Goal: Task Accomplishment & Management: Use online tool/utility

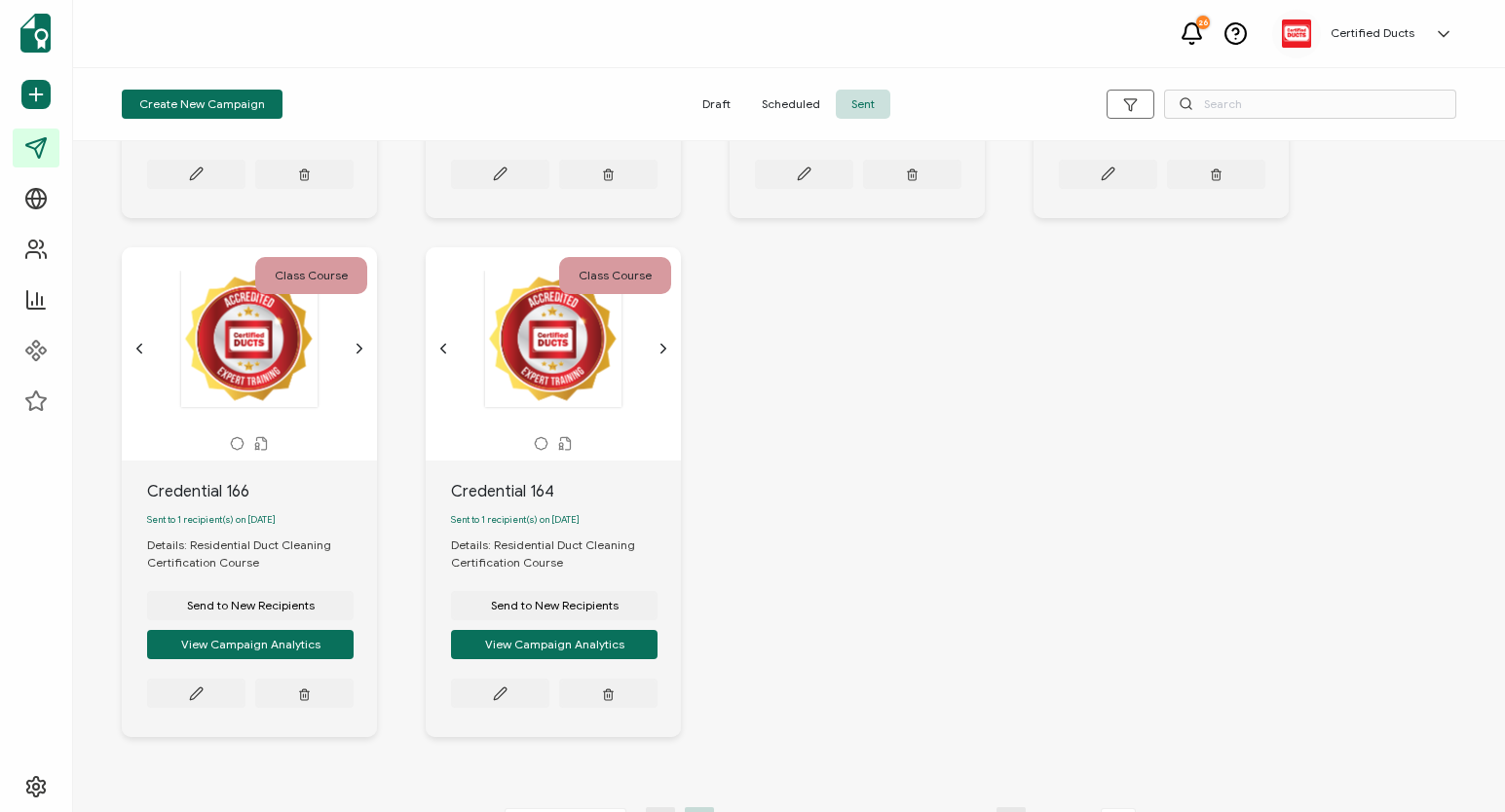
scroll to position [1044, 0]
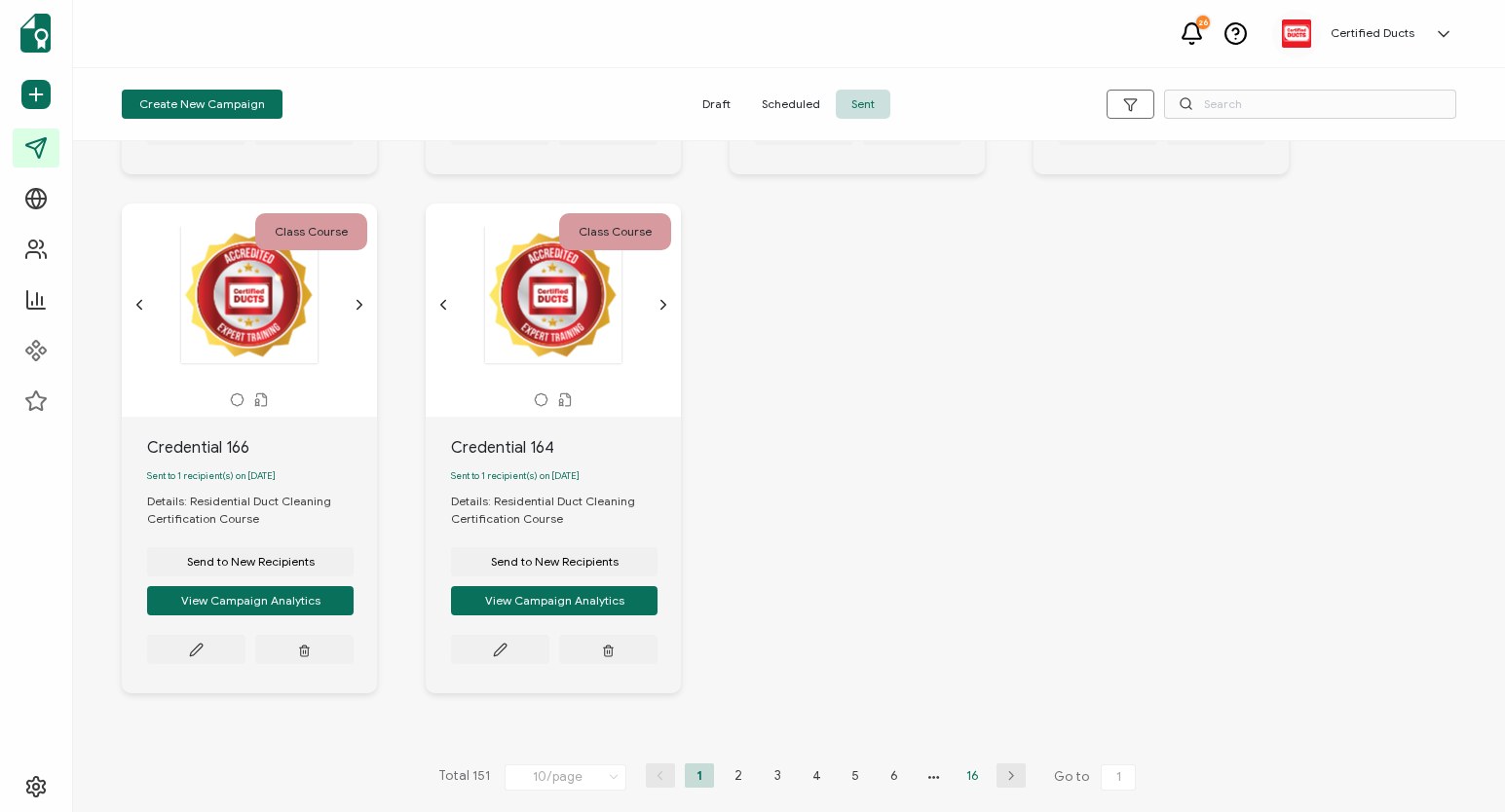
click at [961, 778] on li "16" at bounding box center [973, 776] width 29 height 25
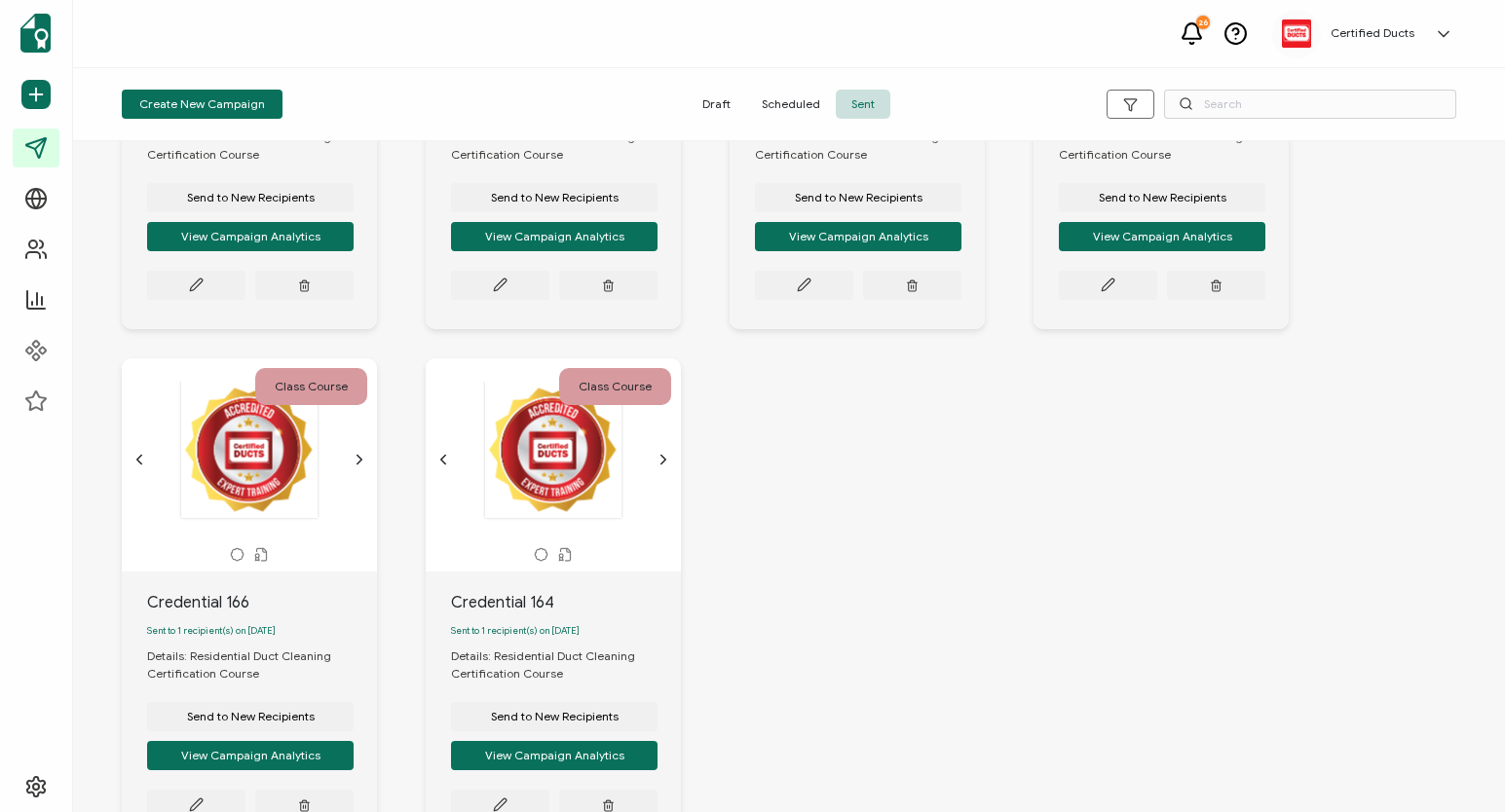
scroll to position [1044, 0]
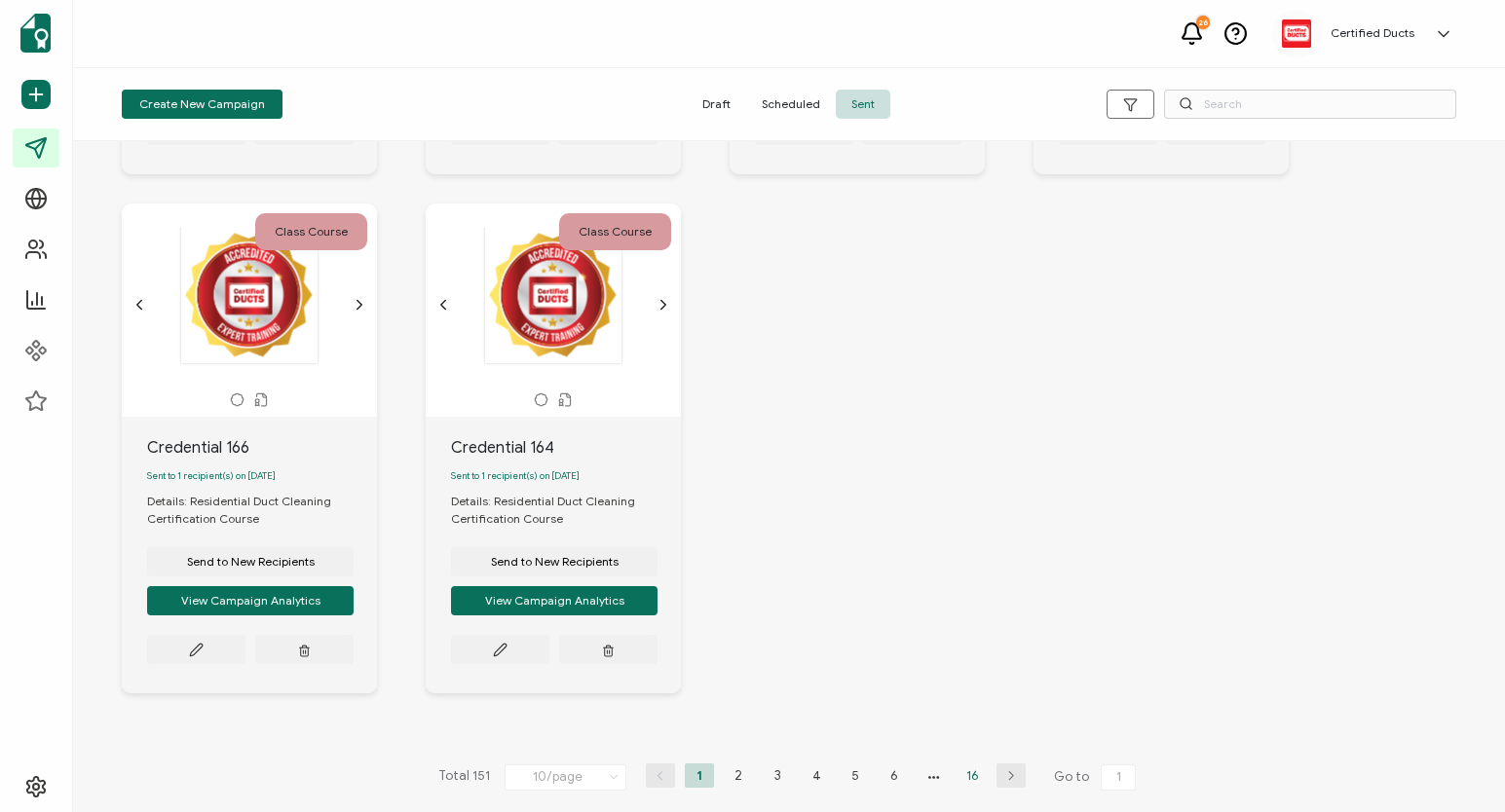
click at [967, 779] on li "16" at bounding box center [973, 776] width 29 height 25
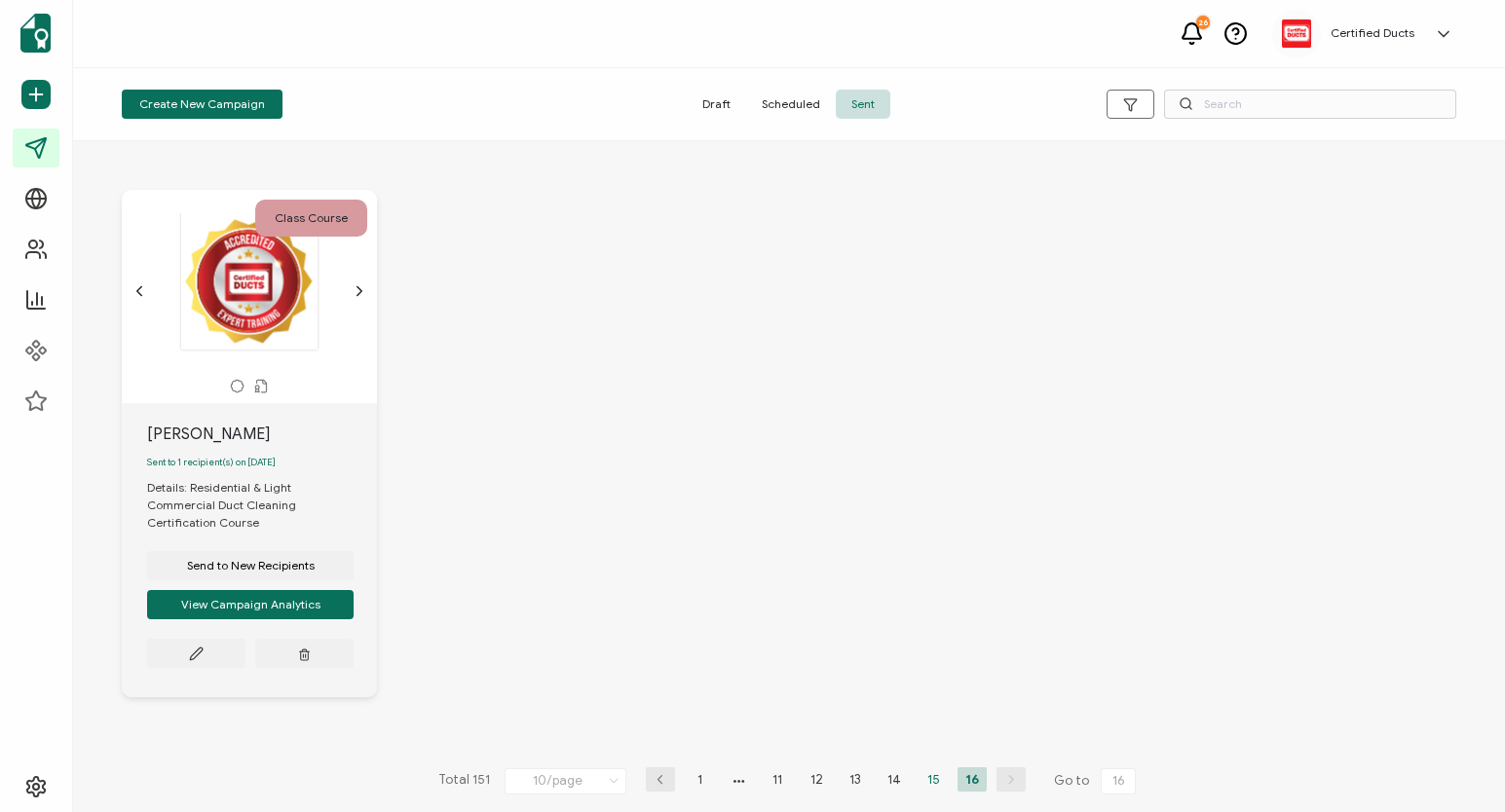
click at [929, 768] on li "15" at bounding box center [933, 780] width 29 height 25
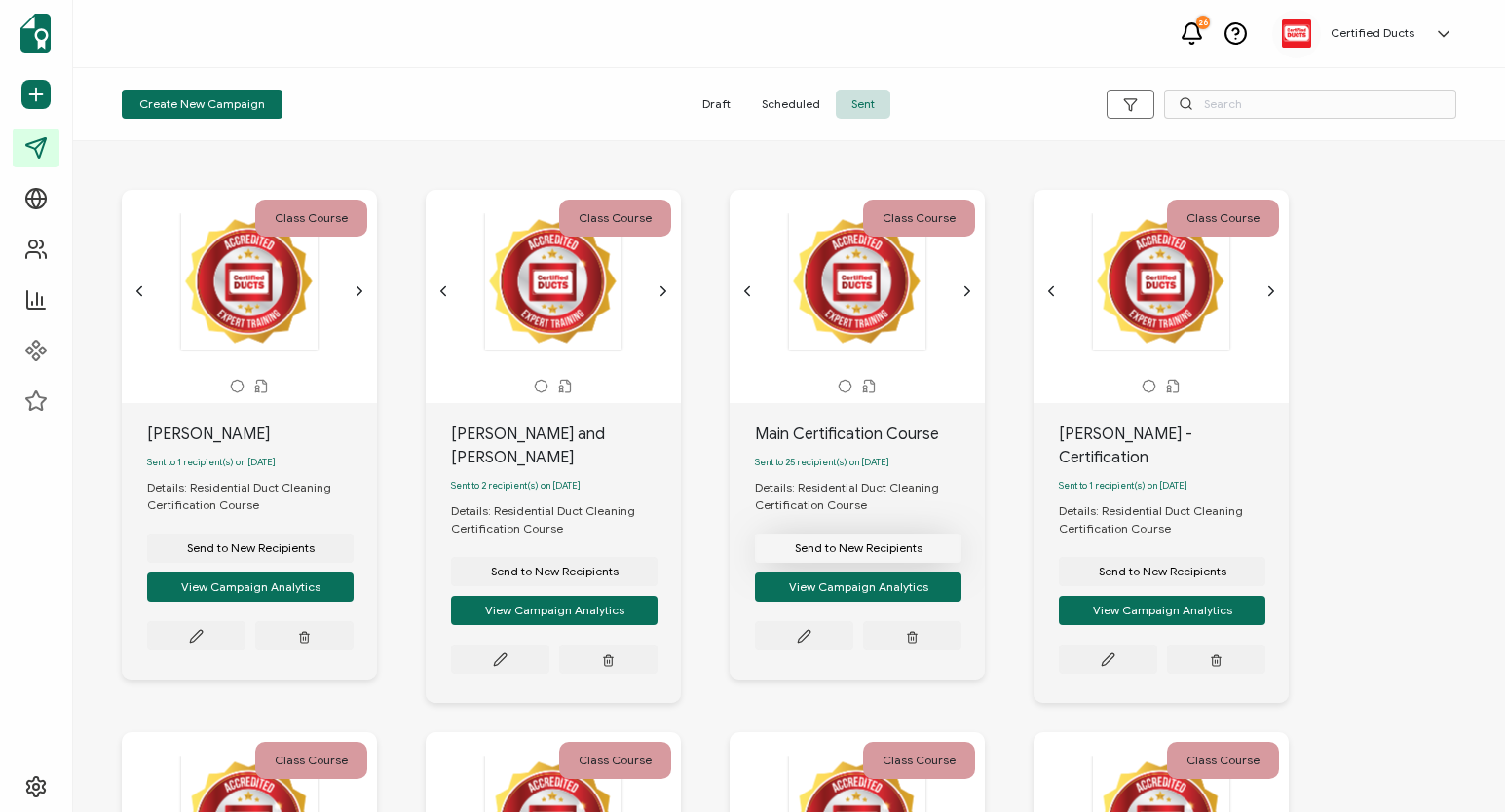
click at [314, 550] on span "Send to New Recipients" at bounding box center [251, 548] width 128 height 12
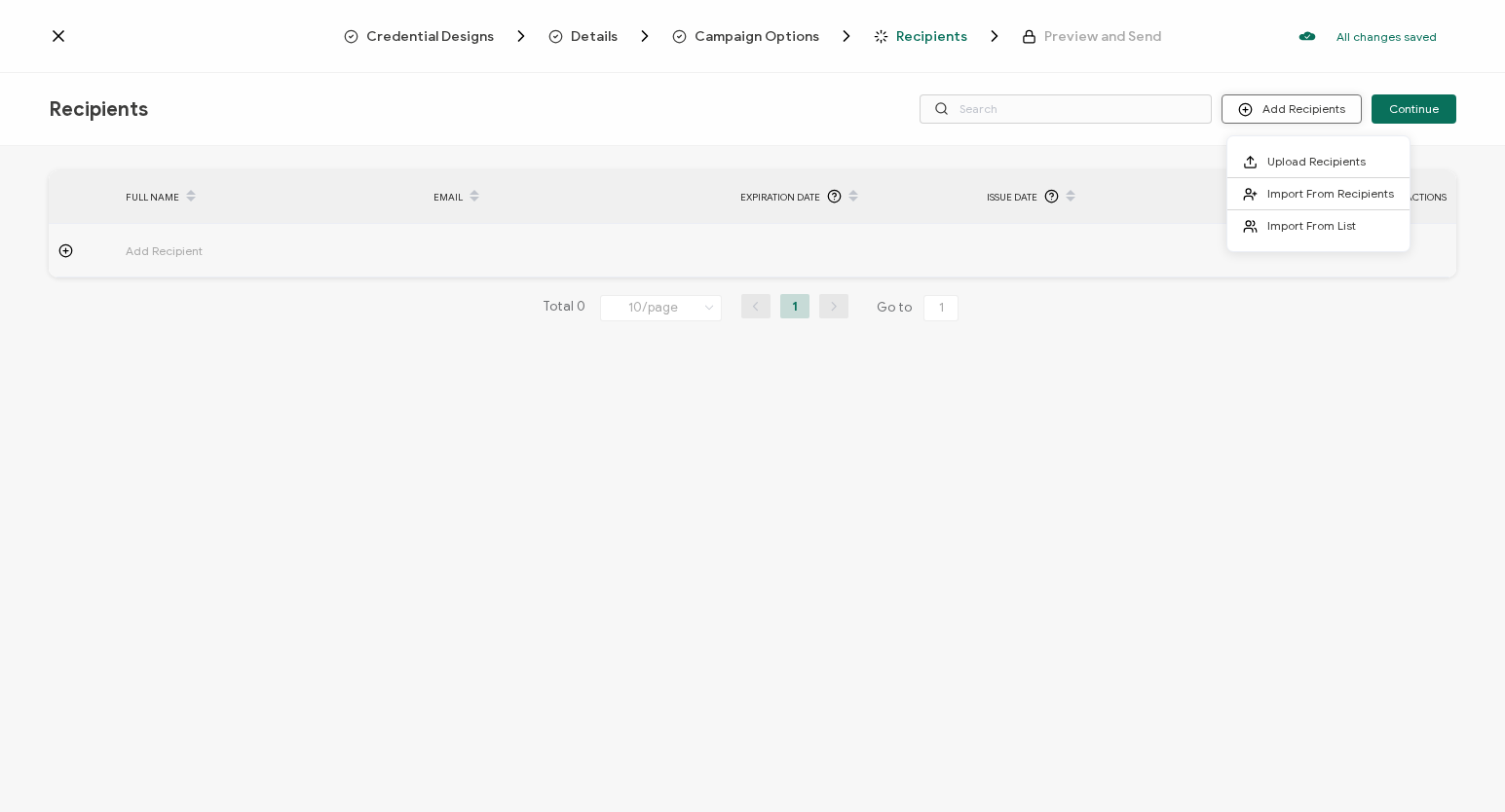
click at [1281, 107] on button "Add Recipients" at bounding box center [1292, 109] width 140 height 29
click at [1282, 196] on span "Import From Recipients" at bounding box center [1330, 192] width 127 height 15
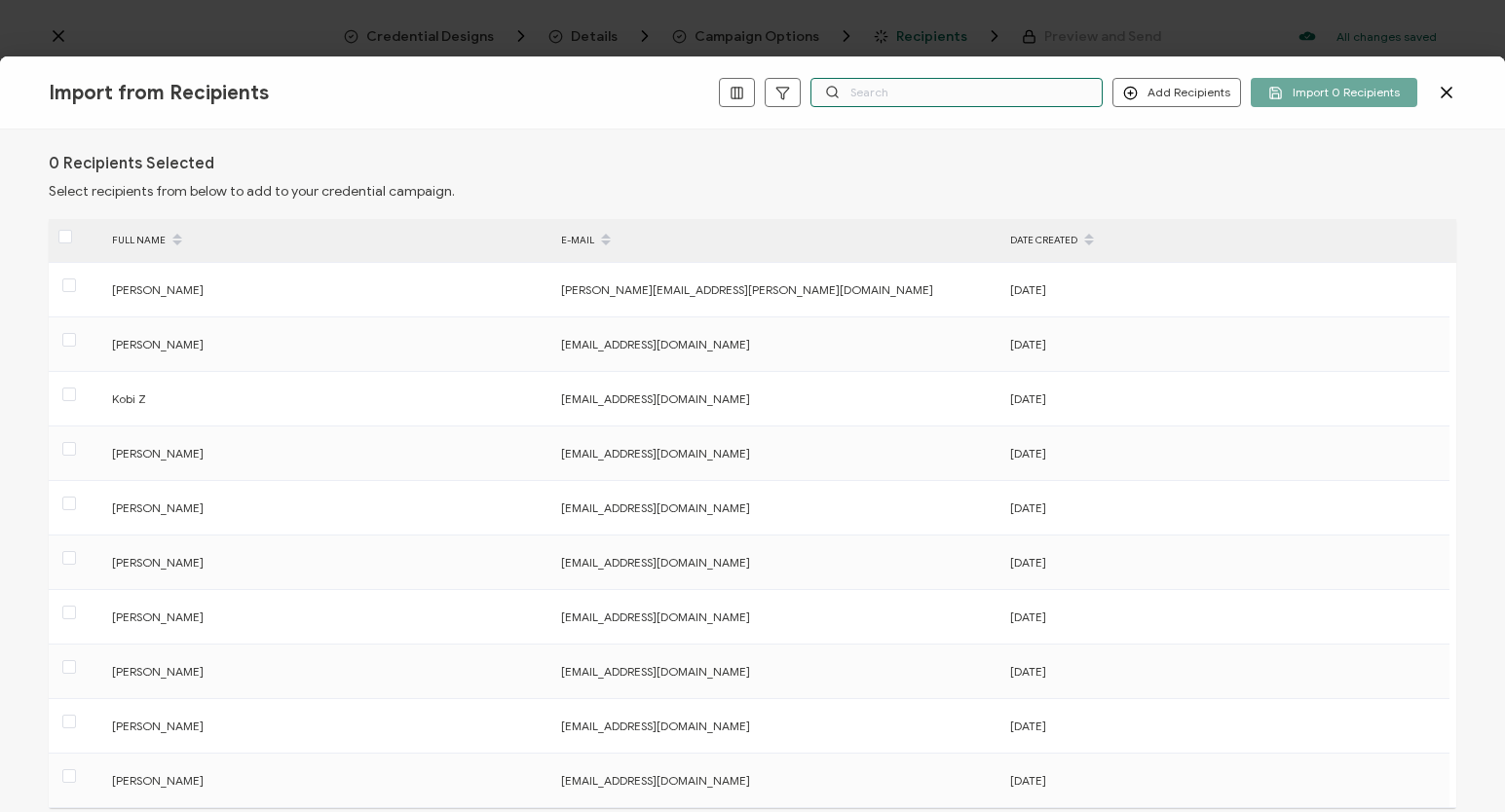
click at [874, 93] on input "text" at bounding box center [957, 92] width 293 height 29
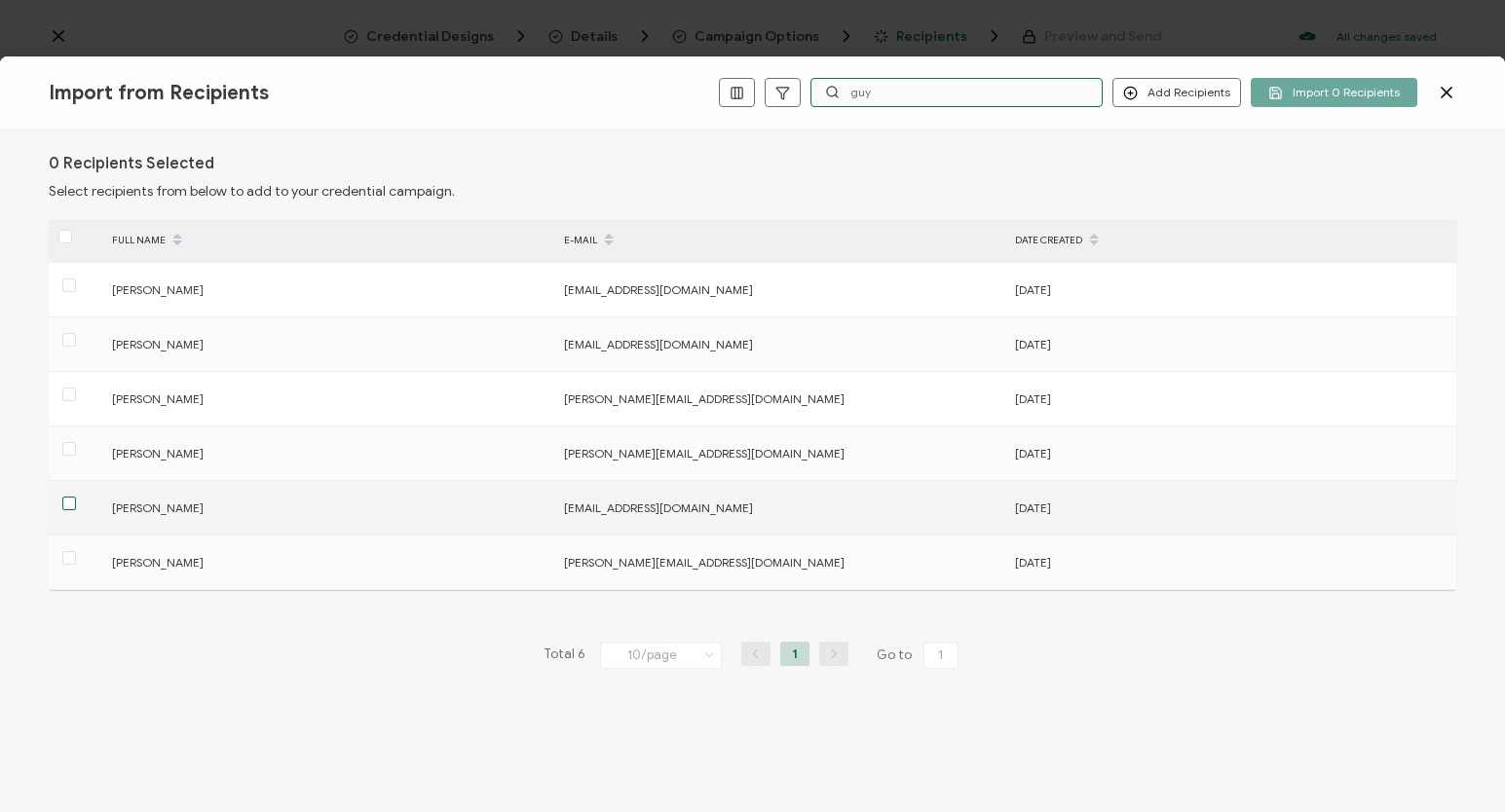
type input "guy"
click at [68, 506] on span at bounding box center [69, 504] width 14 height 14
click at [76, 497] on input "checkbox" at bounding box center [76, 497] width 0 height 0
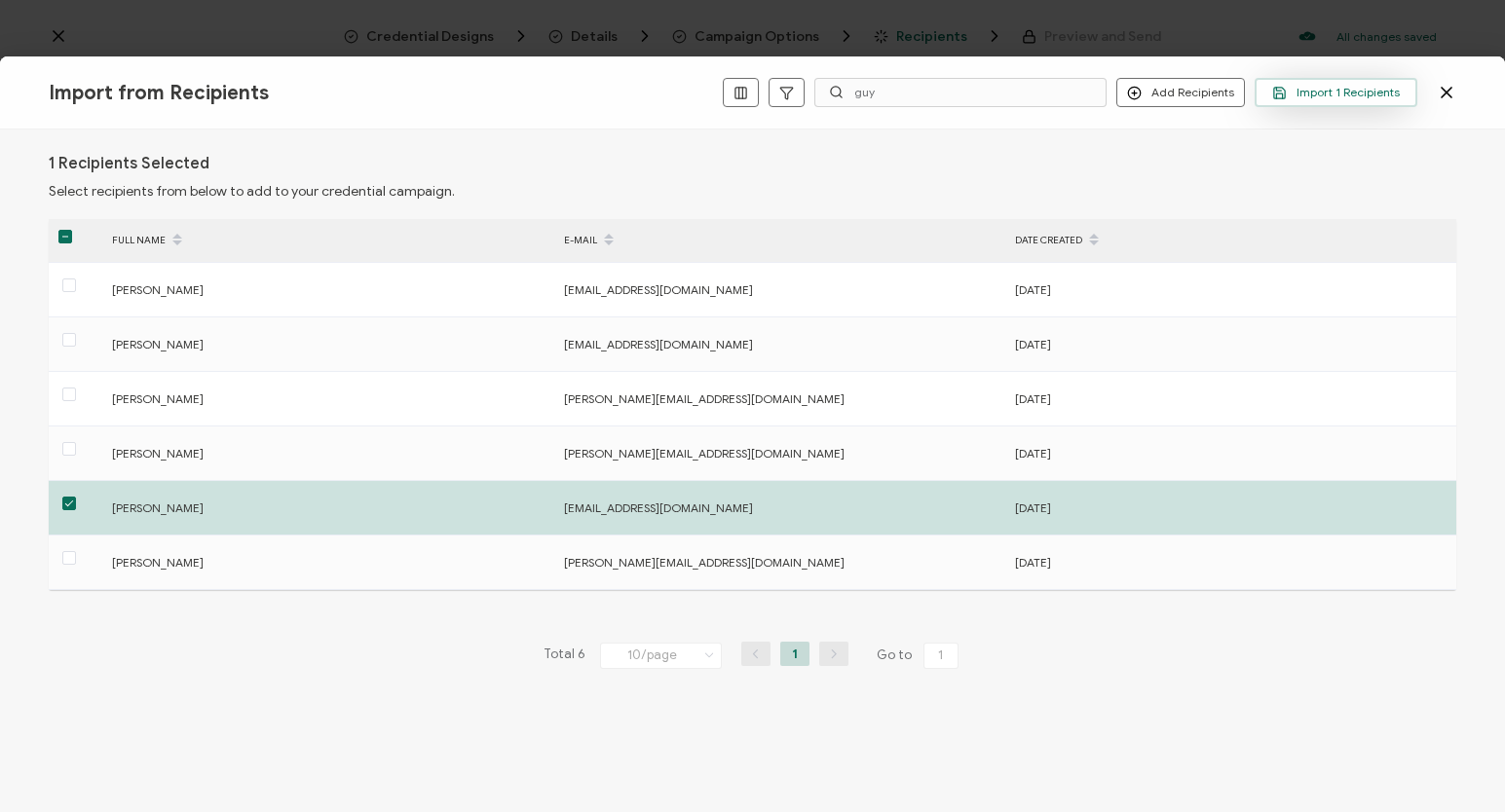
click at [1356, 95] on span "Import 1 Recipients" at bounding box center [1336, 92] width 128 height 15
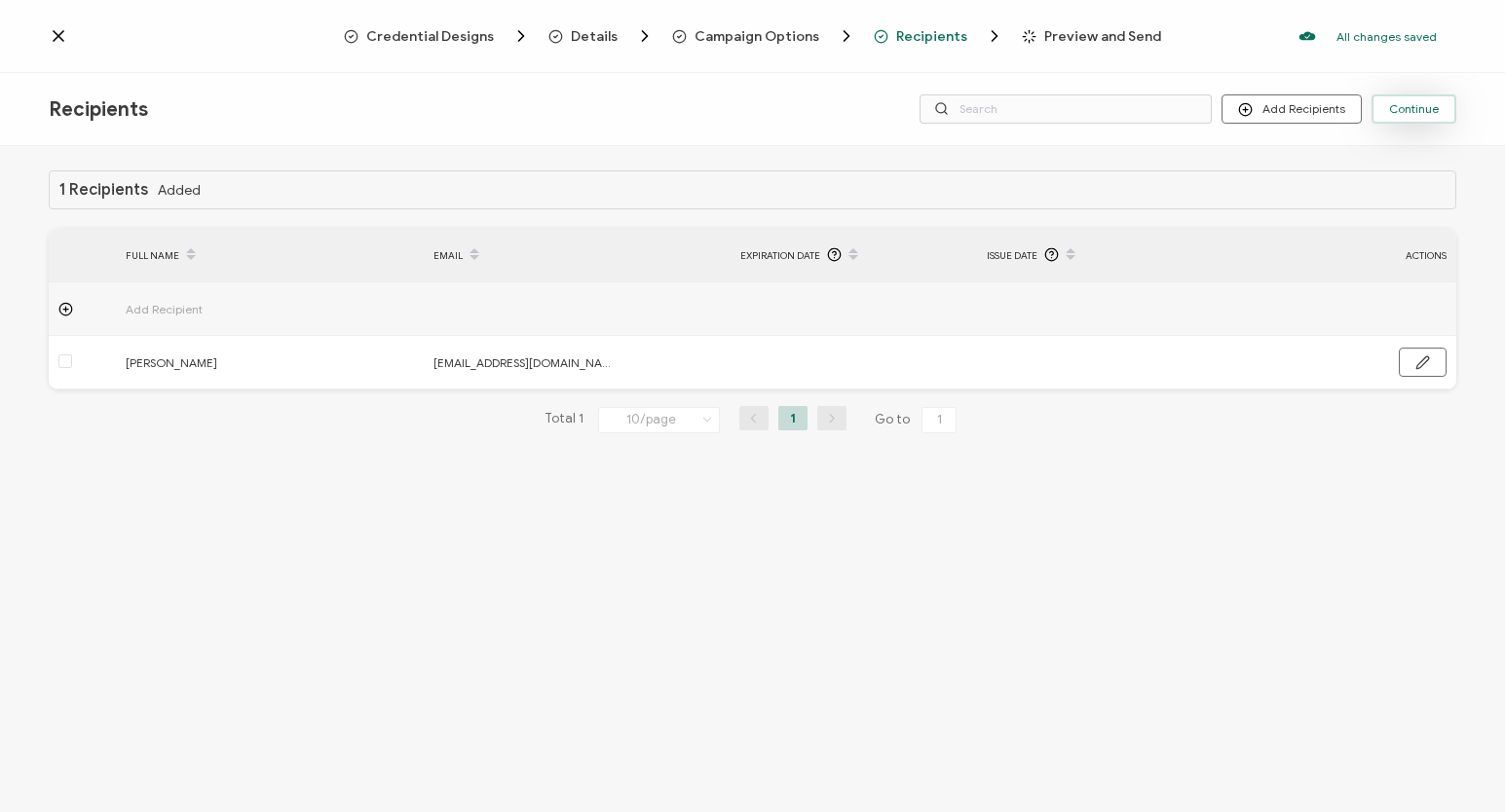
click at [1410, 113] on span "Continue" at bounding box center [1414, 109] width 50 height 12
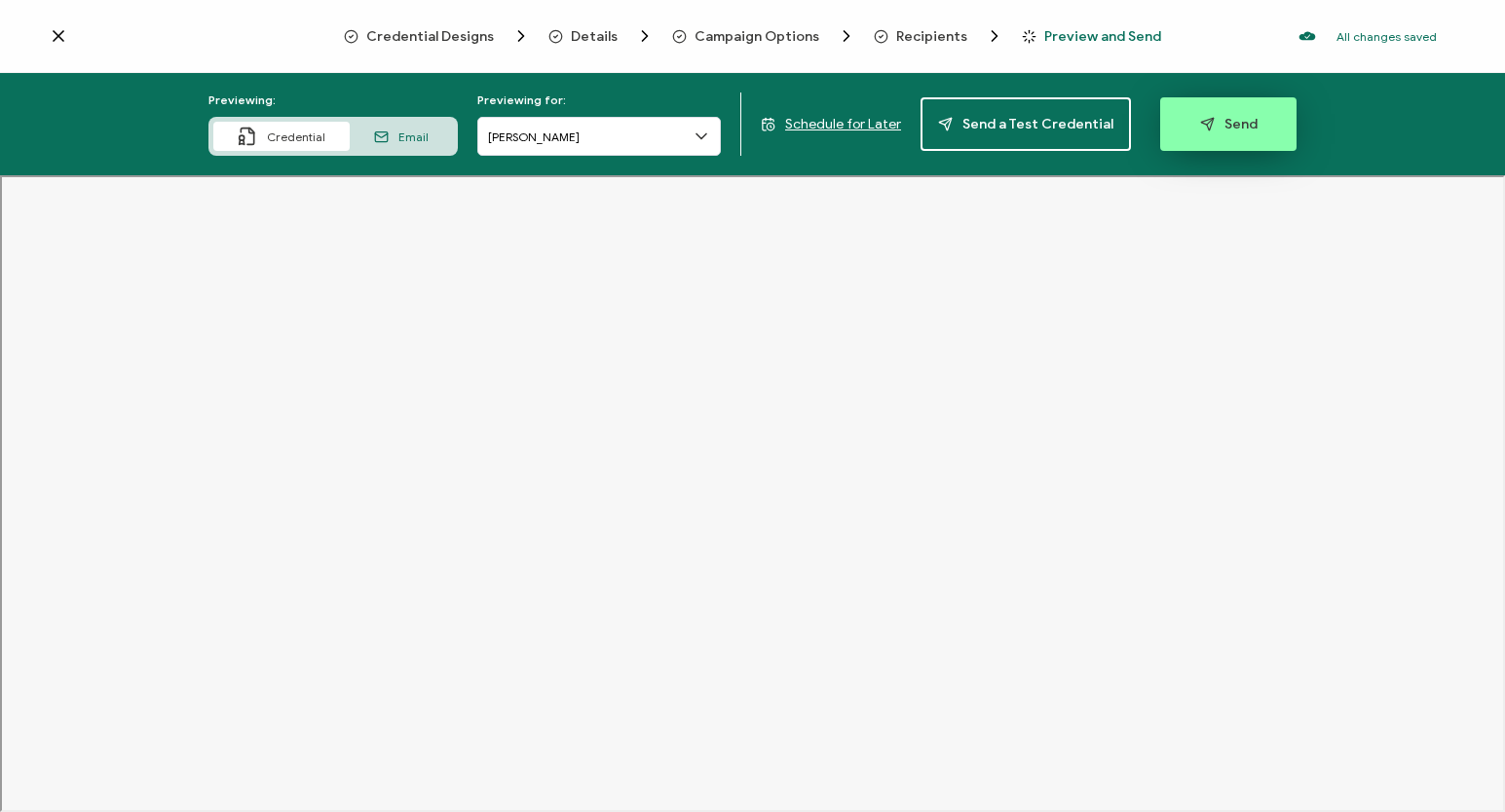
click at [1227, 125] on span "Send" at bounding box center [1229, 124] width 58 height 15
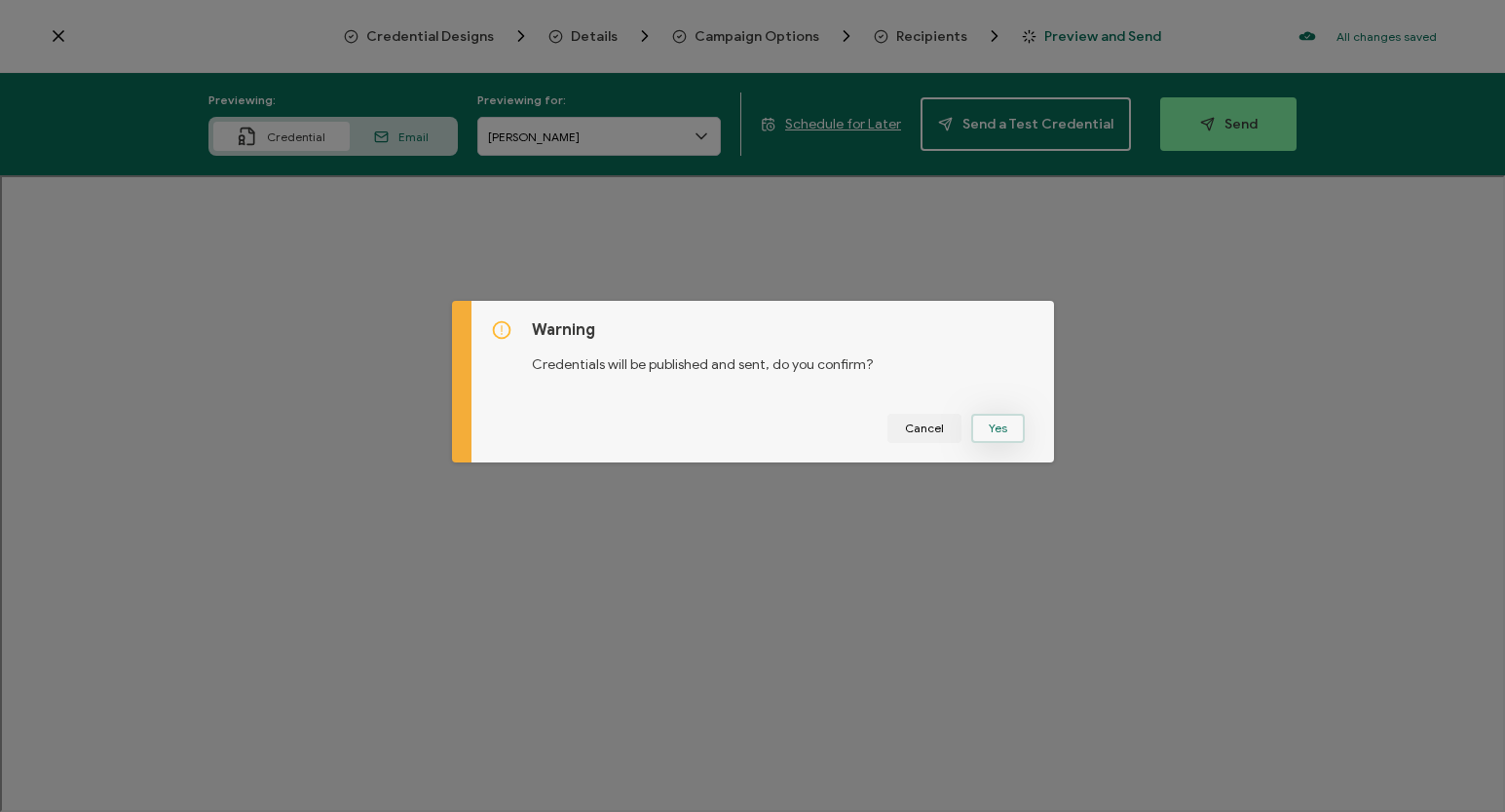
click at [985, 425] on button "Yes" at bounding box center [998, 429] width 54 height 29
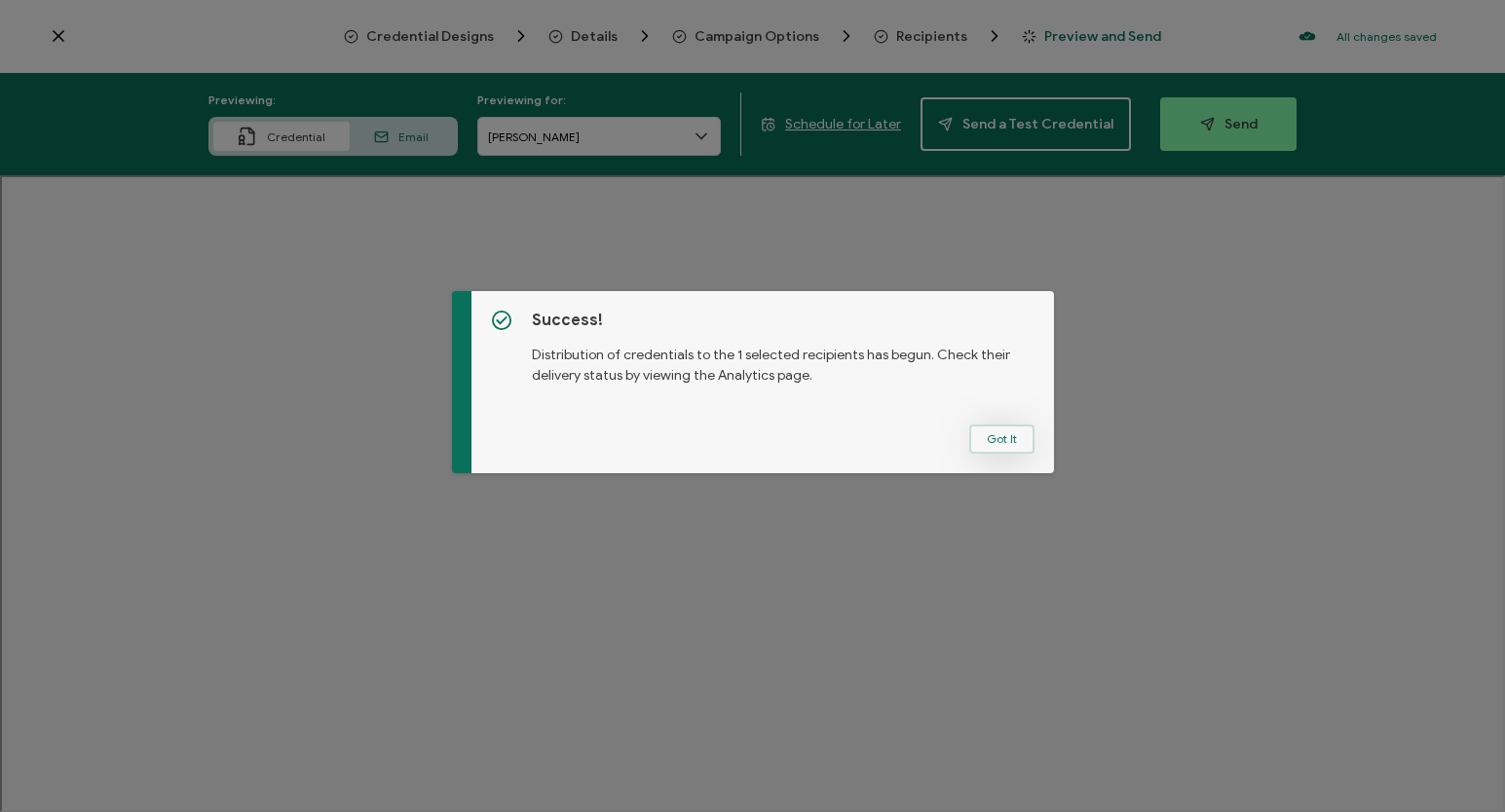
click at [985, 437] on button "Got It" at bounding box center [1002, 439] width 65 height 29
